Goal: Book appointment/travel/reservation

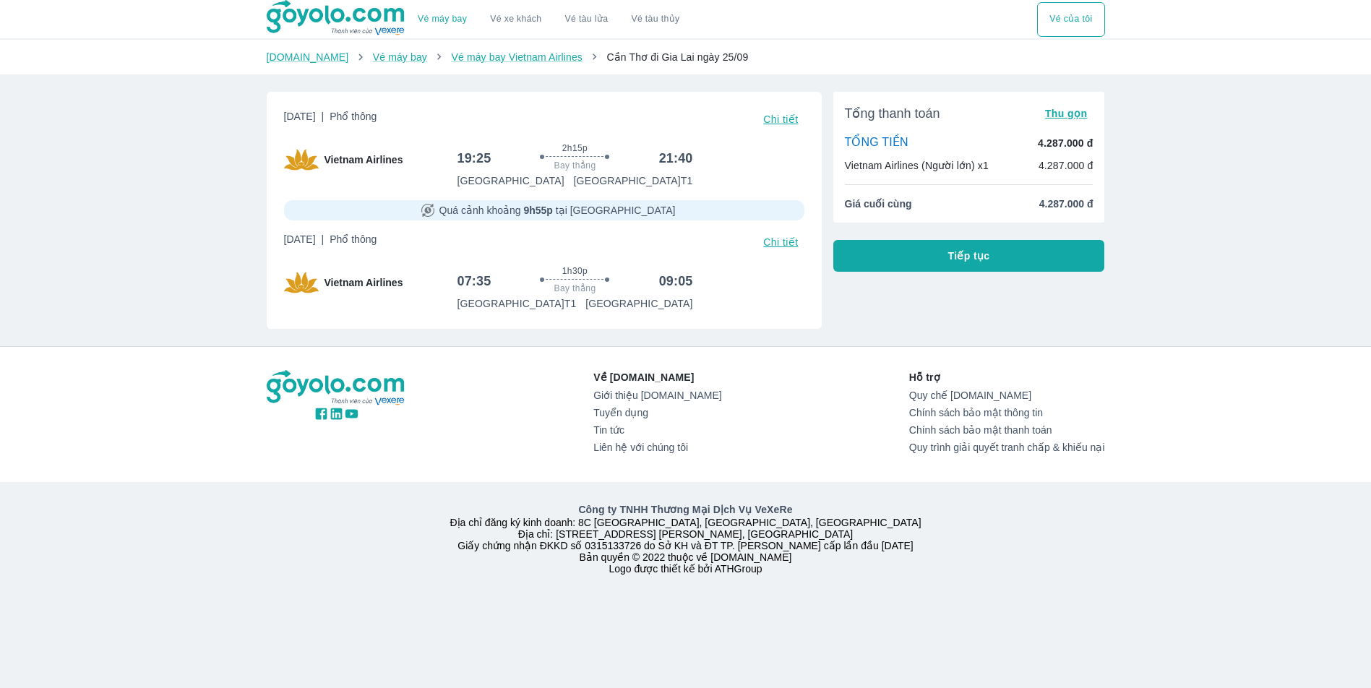
drag, startPoint x: 500, startPoint y: 211, endPoint x: 520, endPoint y: 212, distance: 20.3
click at [503, 211] on span "Quá cảnh khoảng 9h55p tại [GEOGRAPHIC_DATA]" at bounding box center [557, 210] width 236 height 14
click at [592, 212] on span "Quá cảnh khoảng 9h55p tại [GEOGRAPHIC_DATA]" at bounding box center [557, 210] width 236 height 14
click at [552, 211] on strong "9h55p" at bounding box center [537, 210] width 29 height 12
click at [689, 289] on h6 "09:05" at bounding box center [676, 280] width 34 height 17
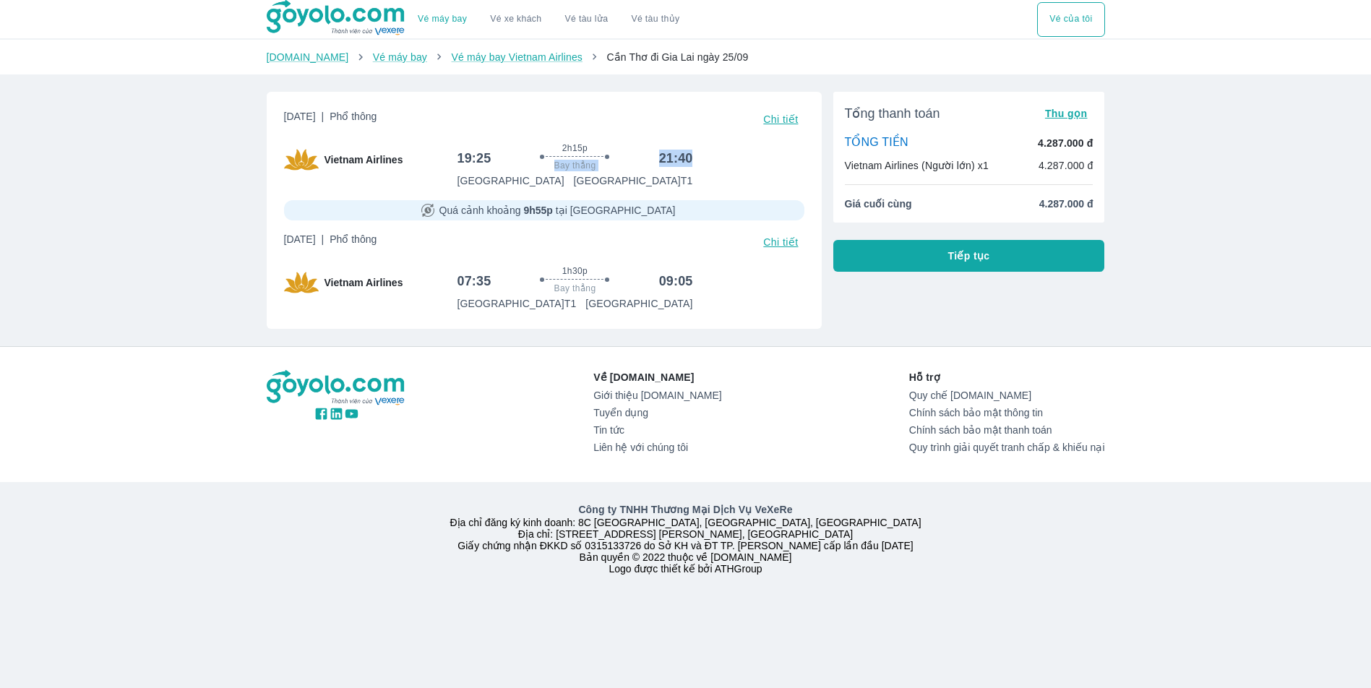
drag, startPoint x: 653, startPoint y: 153, endPoint x: 736, endPoint y: 163, distance: 83.6
click at [736, 163] on div "19:25 2h15p Bay thẳng 21:40 [GEOGRAPHIC_DATA] [GEOGRAPHIC_DATA]" at bounding box center [630, 165] width 347 height 46
click at [712, 247] on div "[DATE] | Phổ thông Chi tiết" at bounding box center [544, 242] width 520 height 20
click at [590, 275] on div "1h30p Bay thẳng" at bounding box center [574, 280] width 156 height 31
click at [583, 178] on div "[GEOGRAPHIC_DATA] [GEOGRAPHIC_DATA] T1" at bounding box center [575, 180] width 236 height 14
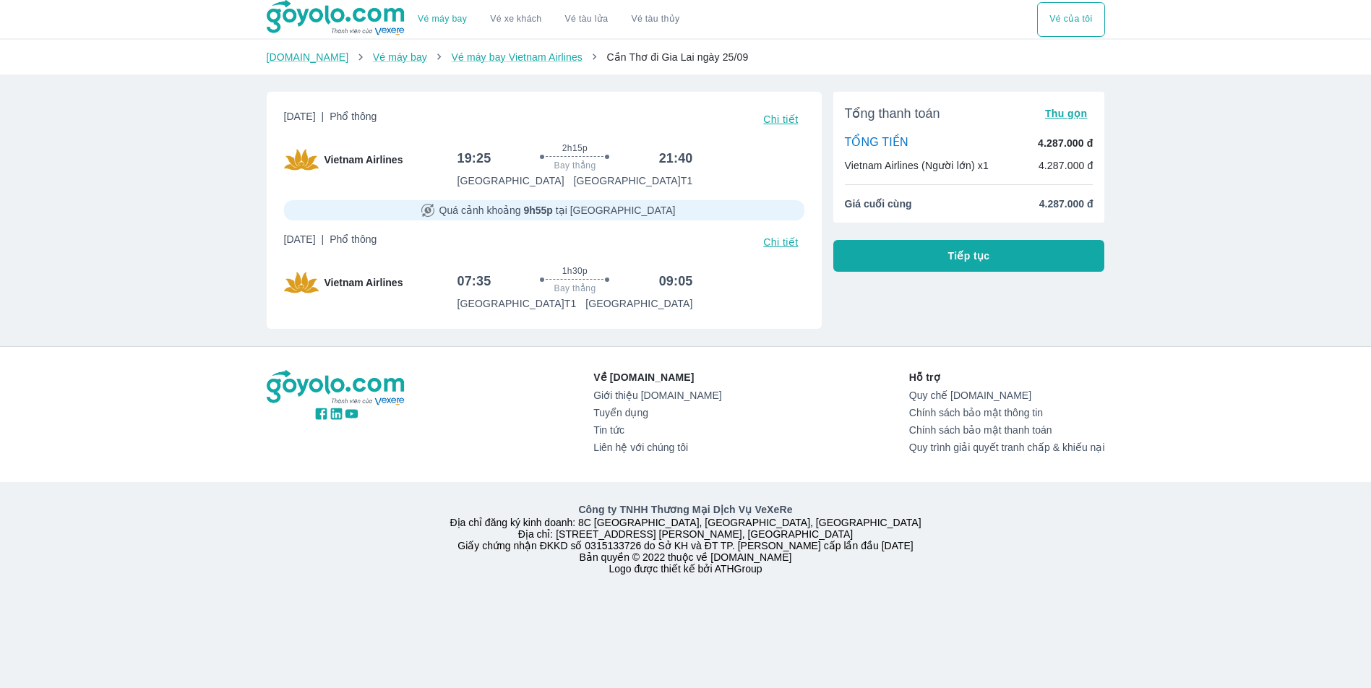
click at [673, 188] on p "[GEOGRAPHIC_DATA] T1" at bounding box center [633, 180] width 119 height 14
click at [671, 186] on p "[GEOGRAPHIC_DATA] T1" at bounding box center [633, 180] width 119 height 14
